Goal: Obtain resource: Obtain resource

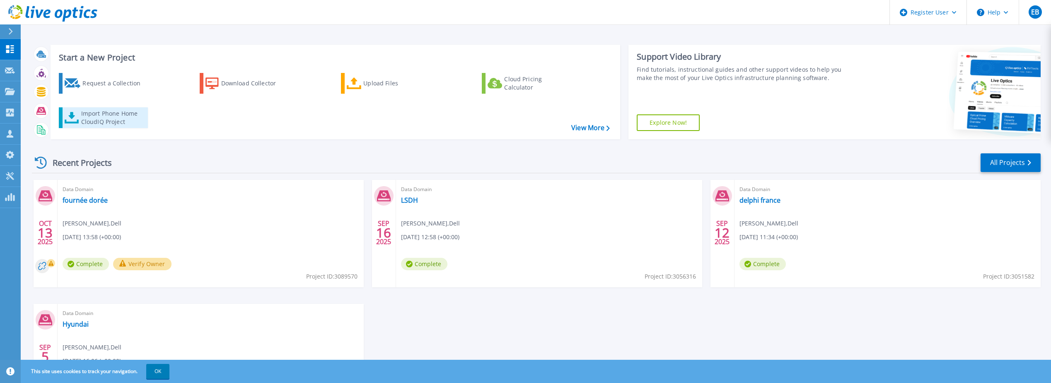
click at [111, 114] on div "Import Phone Home CloudIQ Project" at bounding box center [113, 117] width 65 height 17
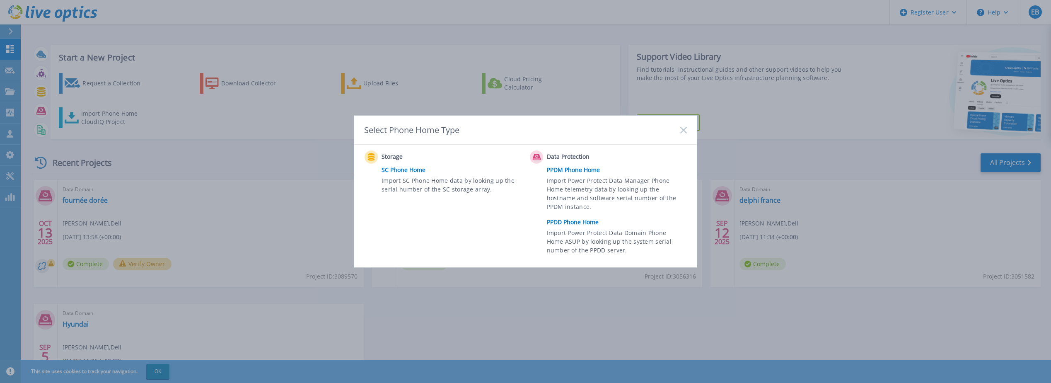
click at [591, 226] on link "PPDD Phone Home" at bounding box center [619, 222] width 144 height 12
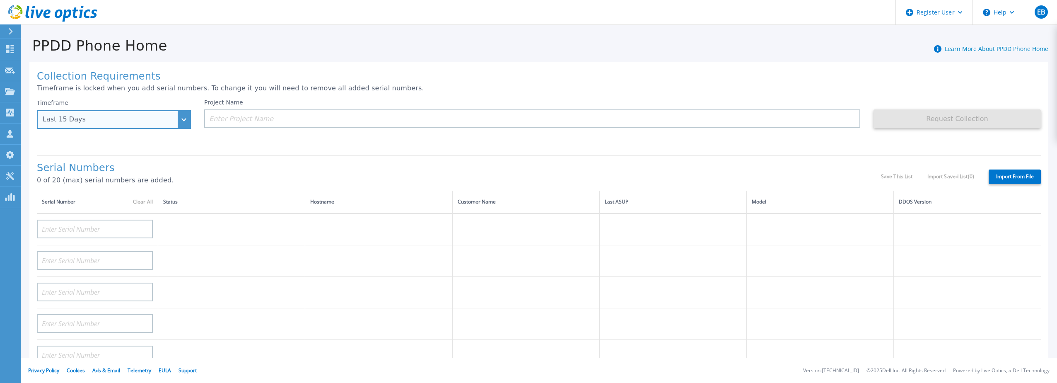
click at [103, 122] on div "Last 15 Days" at bounding box center [109, 119] width 133 height 7
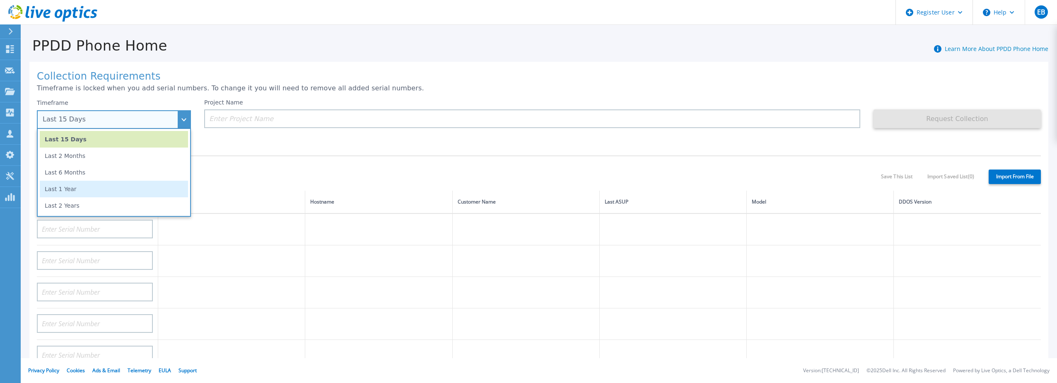
click at [89, 186] on li "Last 1 Year" at bounding box center [114, 189] width 148 height 17
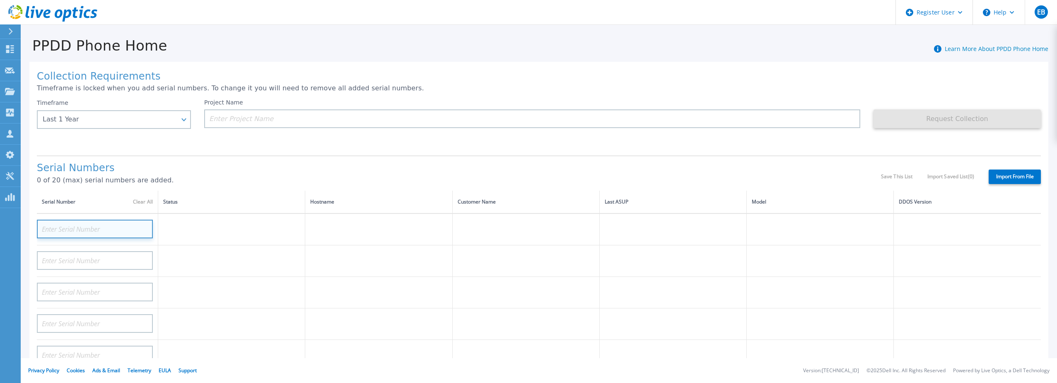
click at [53, 220] on input at bounding box center [95, 229] width 116 height 19
paste input "CRK00222805423"
type input "CRK00222805423"
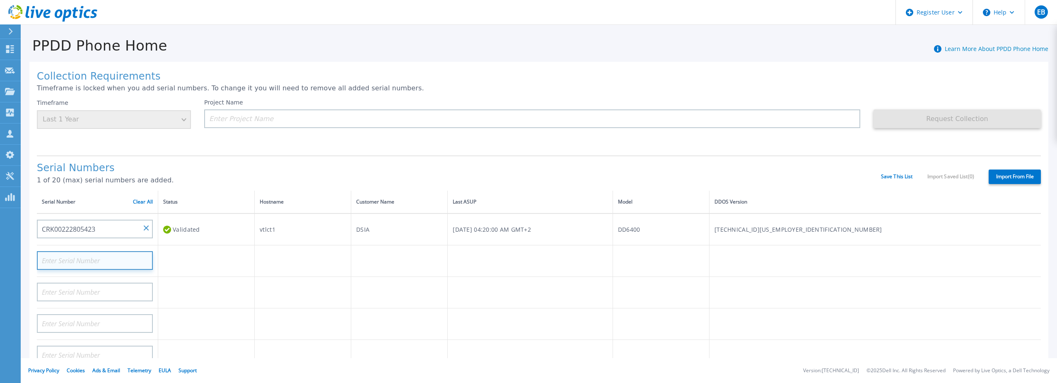
click at [58, 256] on input at bounding box center [95, 260] width 116 height 19
paste input "CRK00222805424"
type input "CRK00222805424"
click at [253, 115] on input at bounding box center [532, 118] width 656 height 19
click at [222, 120] on input at bounding box center [532, 118] width 656 height 19
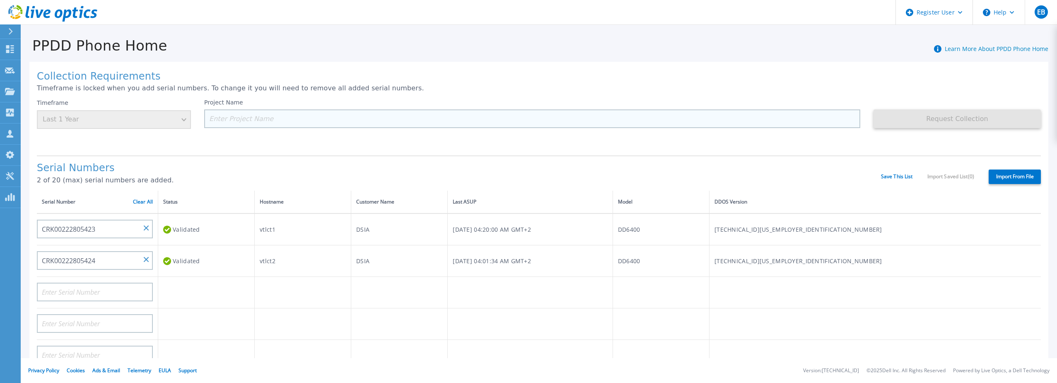
paste input "ProLogistik (DSIA)"
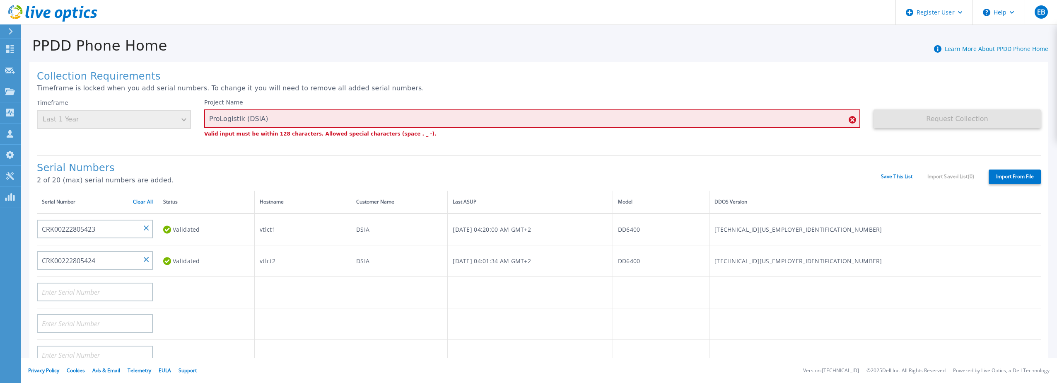
click at [795, 162] on h1 "Serial Numbers" at bounding box center [459, 168] width 844 height 12
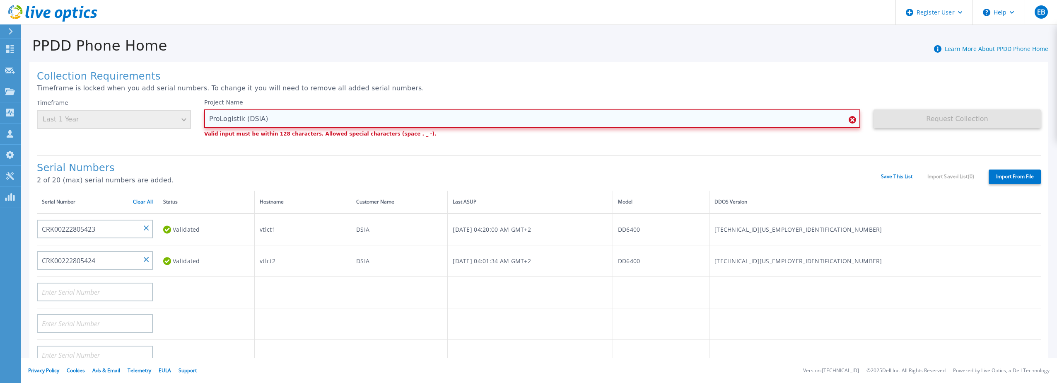
click at [270, 118] on input "ProLogistik (DSIA)" at bounding box center [532, 118] width 656 height 19
drag, startPoint x: 271, startPoint y: 116, endPoint x: 245, endPoint y: 117, distance: 26.1
click at [245, 117] on input "ProLogistik (DSIA)" at bounding box center [532, 118] width 656 height 19
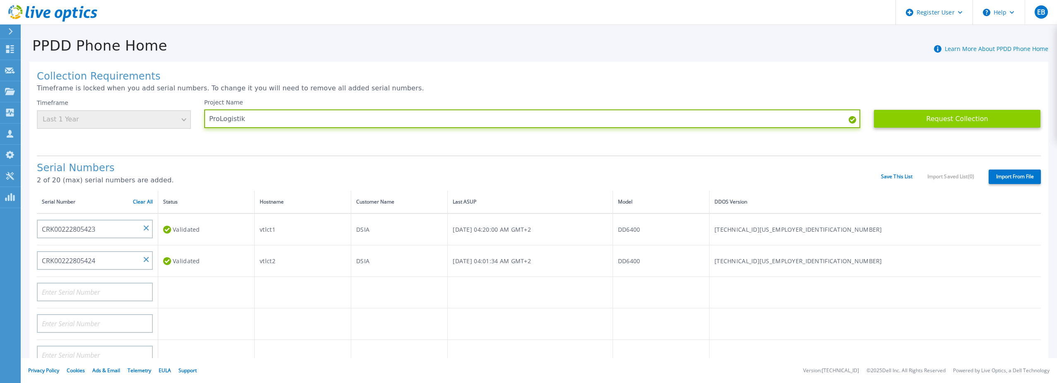
type input "ProLogistik"
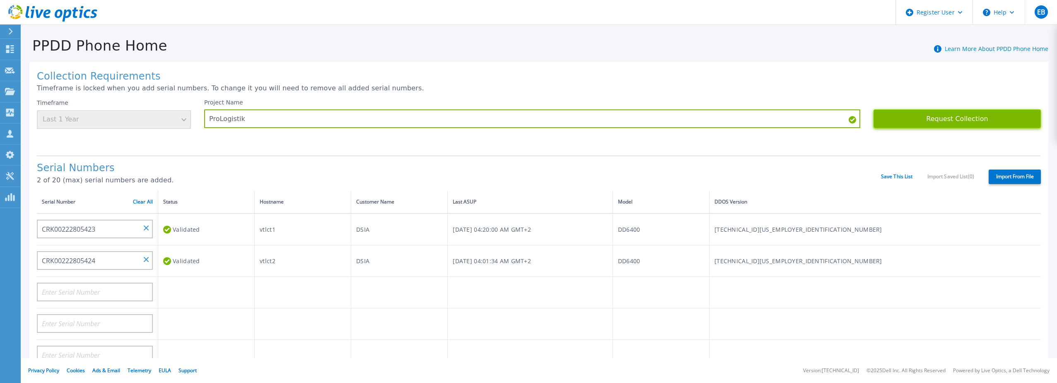
click at [965, 118] on button "Request Collection" at bounding box center [957, 118] width 167 height 19
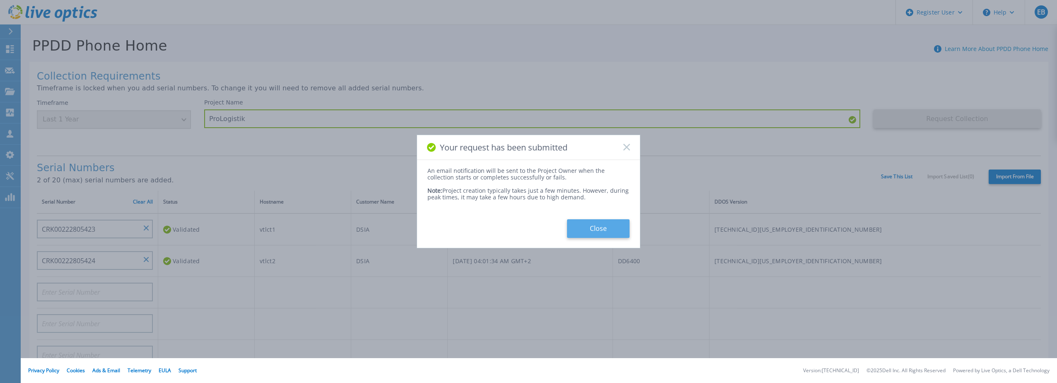
click at [613, 226] on button "Close" at bounding box center [598, 228] width 63 height 19
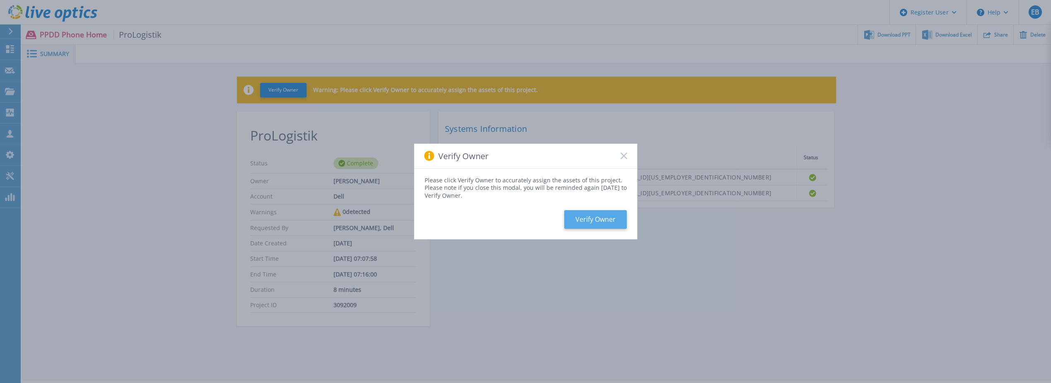
click at [599, 218] on button "Verify Owner" at bounding box center [595, 219] width 63 height 19
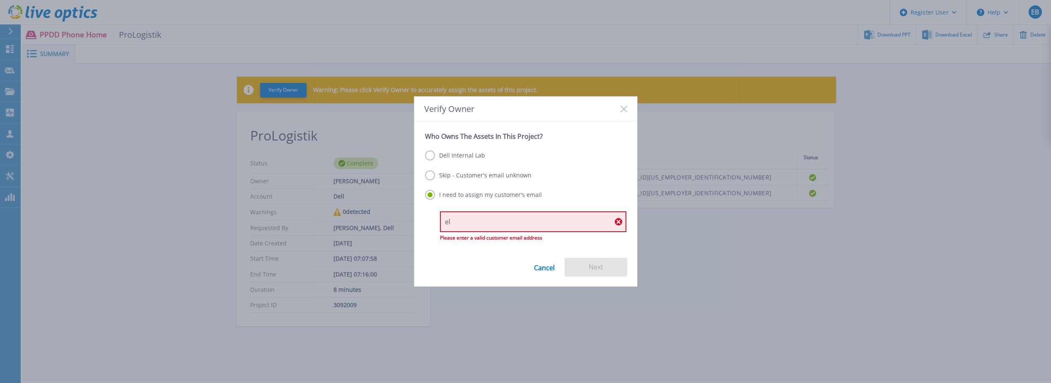
type input "e"
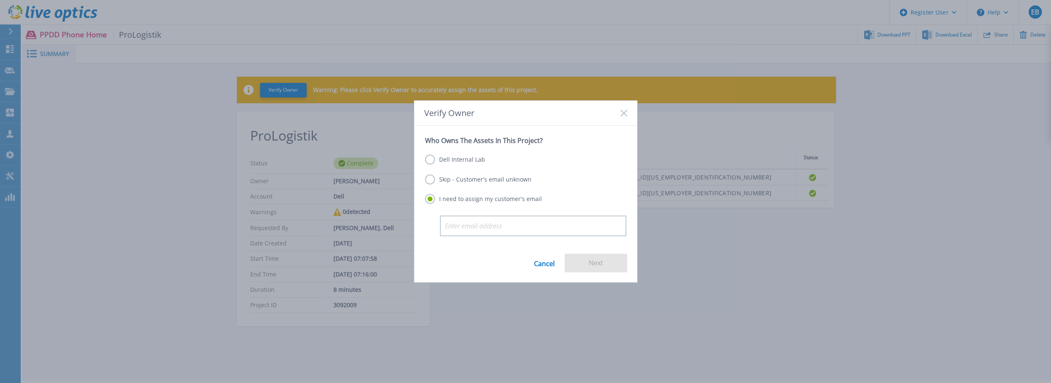
click at [429, 179] on label "Skip - Customer's email unknown" at bounding box center [478, 179] width 106 height 10
click at [0, 0] on input "Skip - Customer's email unknown" at bounding box center [0, 0] width 0 height 0
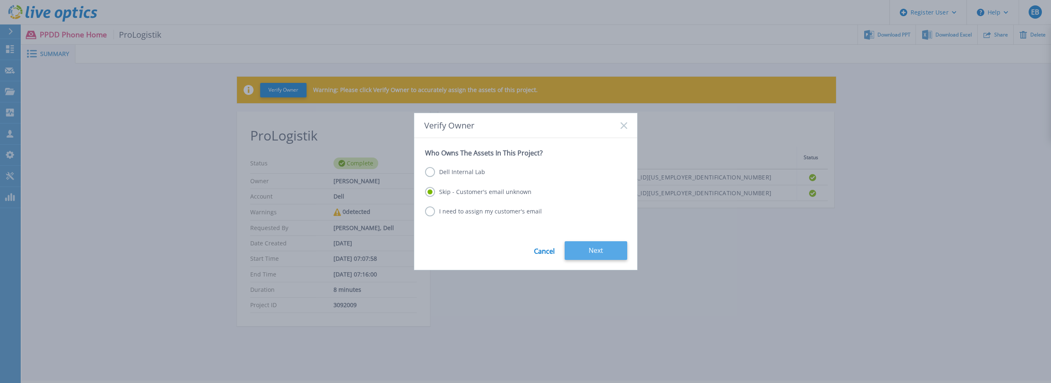
click at [581, 250] on button "Next" at bounding box center [596, 250] width 63 height 19
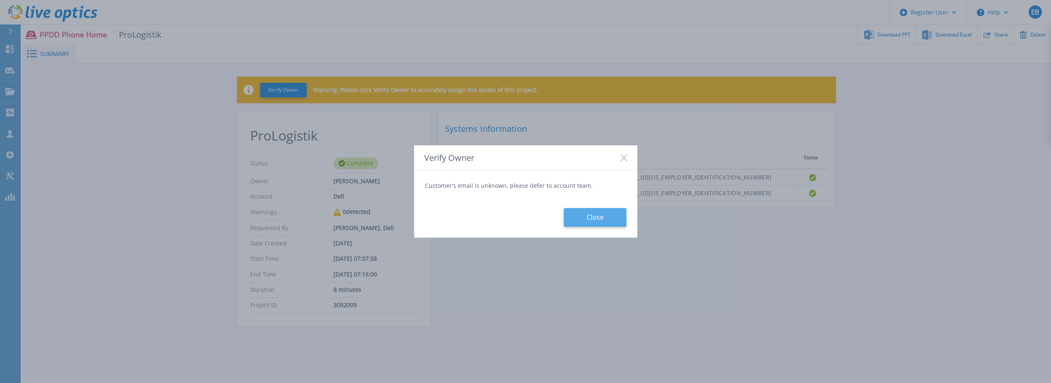
click at [577, 217] on button "Close" at bounding box center [595, 217] width 63 height 19
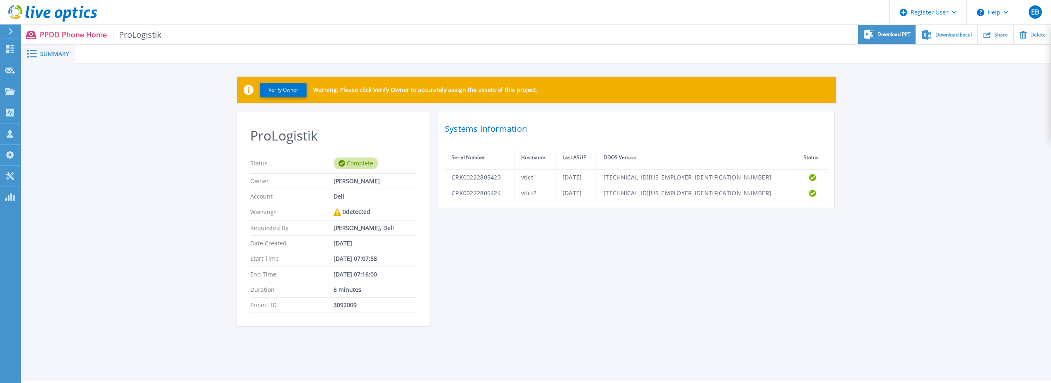
click at [901, 38] on div "Download PPT" at bounding box center [887, 34] width 58 height 19
